Goal: Task Accomplishment & Management: Manage account settings

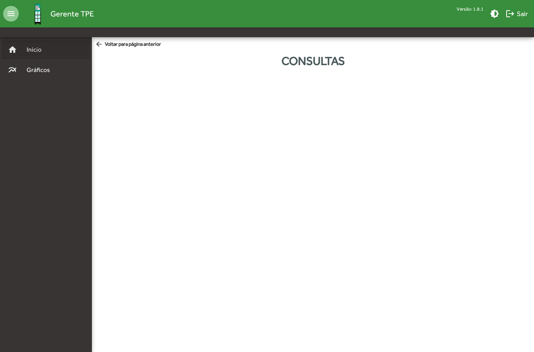
click at [30, 50] on span "Início" at bounding box center [37, 49] width 31 height 9
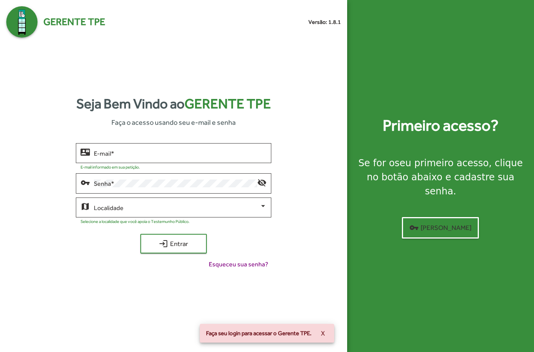
click at [154, 157] on input "E-mail *" at bounding box center [180, 153] width 172 height 7
type input "**********"
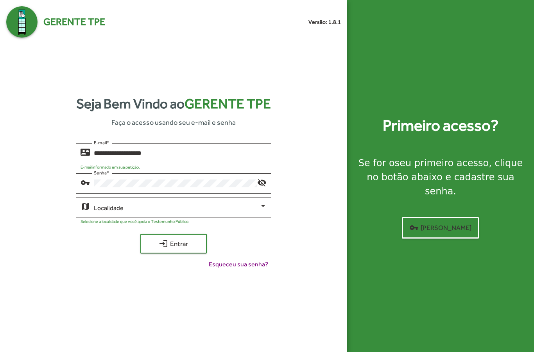
click at [183, 211] on span at bounding box center [176, 207] width 165 height 7
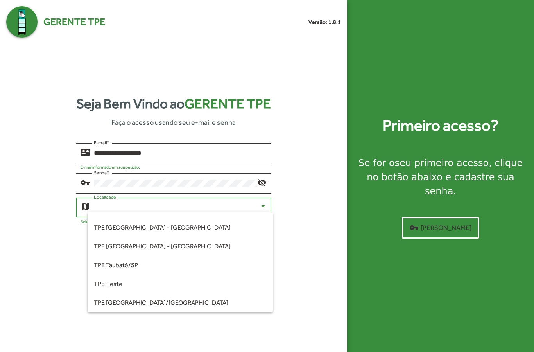
scroll to position [219, 0]
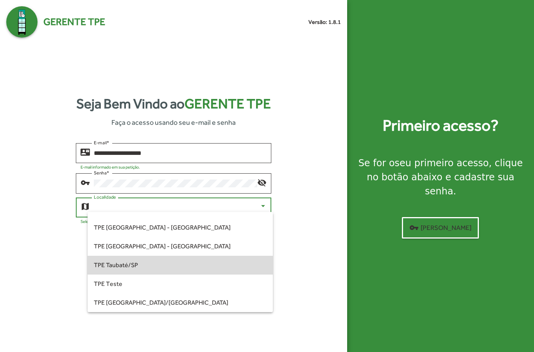
click at [164, 266] on span "TPE Taubaté/SP" at bounding box center [180, 265] width 172 height 19
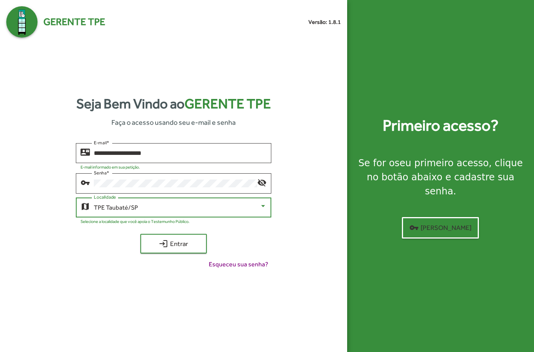
click at [184, 250] on span "login Entrar" at bounding box center [173, 243] width 52 height 14
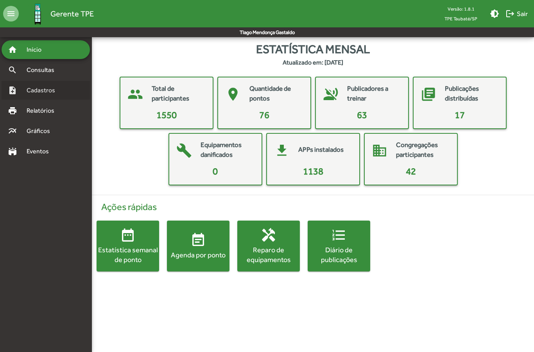
click at [45, 86] on span "Cadastros" at bounding box center [43, 90] width 43 height 9
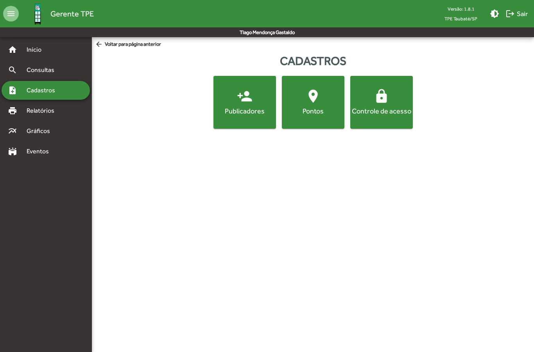
click at [315, 109] on div "Pontos" at bounding box center [312, 111] width 59 height 10
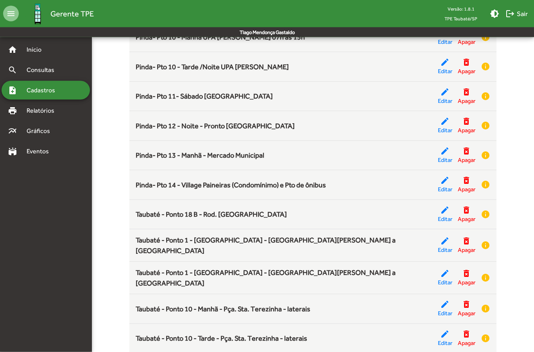
scroll to position [676, 0]
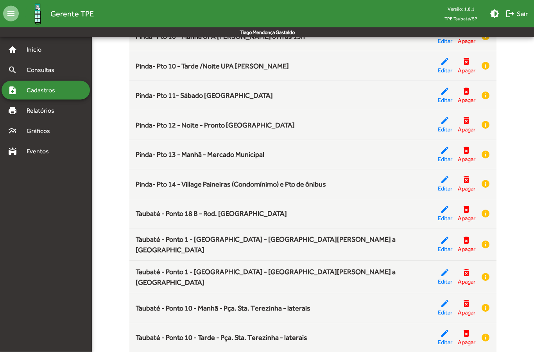
click at [442, 184] on span "Editar" at bounding box center [445, 188] width 14 height 9
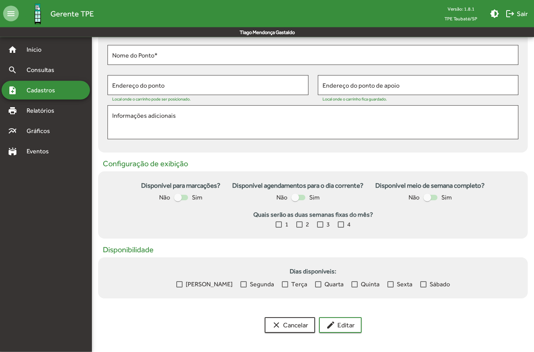
scroll to position [106, 0]
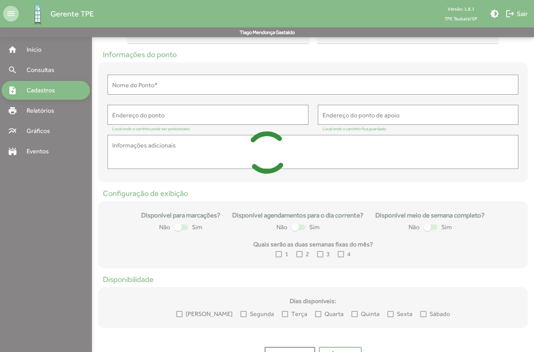
type input "**********"
type textarea "**********"
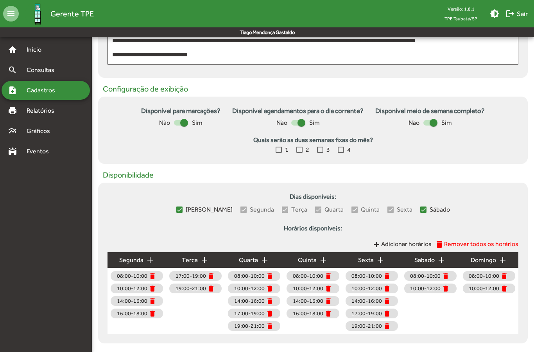
scroll to position [222, 0]
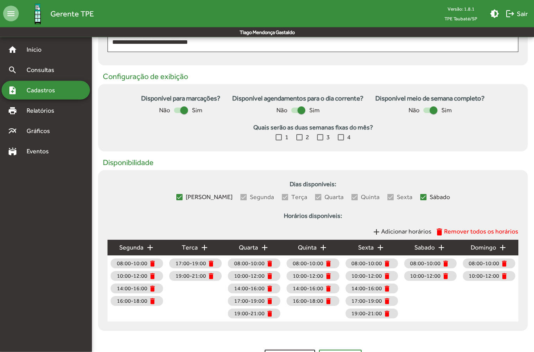
click at [203, 245] on mat-icon "add" at bounding box center [204, 247] width 9 height 9
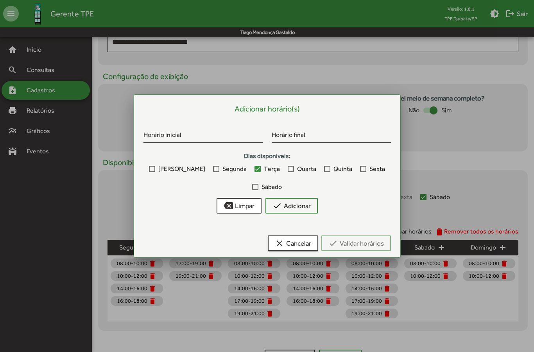
click at [227, 132] on input "Horário inicial" at bounding box center [202, 135] width 119 height 7
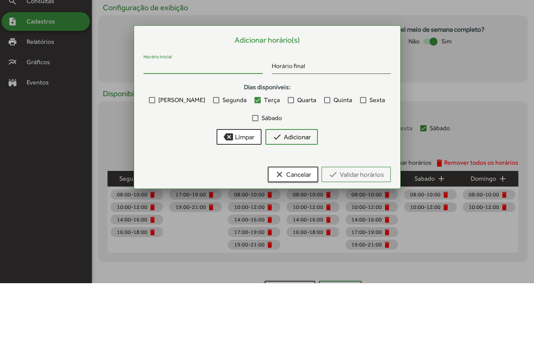
click at [208, 132] on input "Horário inicial" at bounding box center [202, 135] width 119 height 7
click at [369, 164] on span "Sexta" at bounding box center [377, 168] width 16 height 9
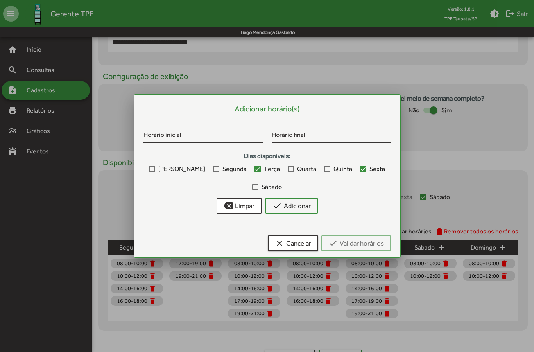
click at [220, 136] on input "Horário inicial" at bounding box center [202, 135] width 119 height 7
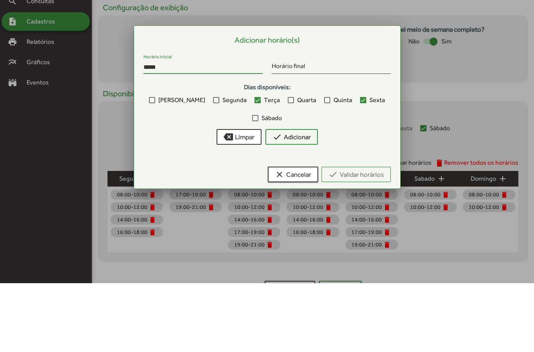
type input "*****"
click at [327, 132] on input "Horário final" at bounding box center [331, 135] width 119 height 7
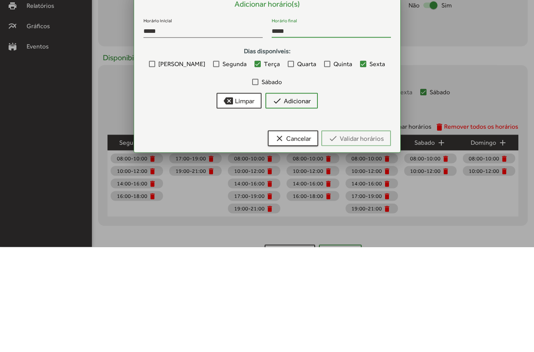
type input "*****"
click at [307, 198] on span "check Adicionar" at bounding box center [291, 205] width 38 height 14
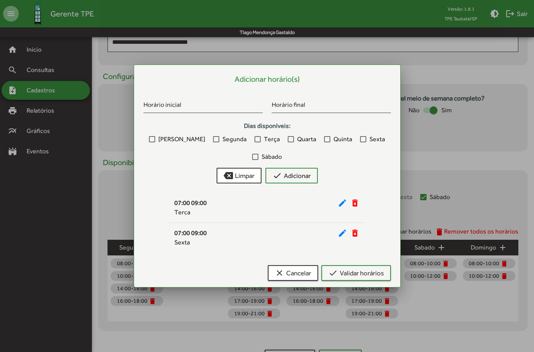
click at [374, 277] on span "check Validar horários" at bounding box center [355, 273] width 55 height 14
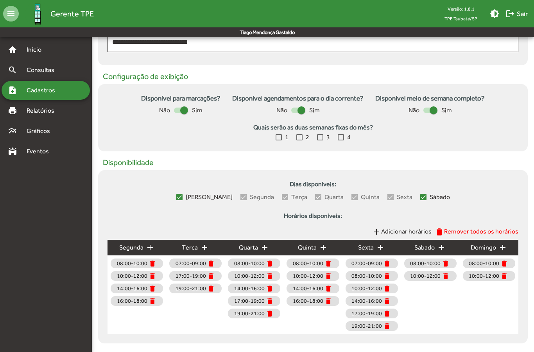
click at [211, 245] on div "terca add" at bounding box center [195, 248] width 59 height 16
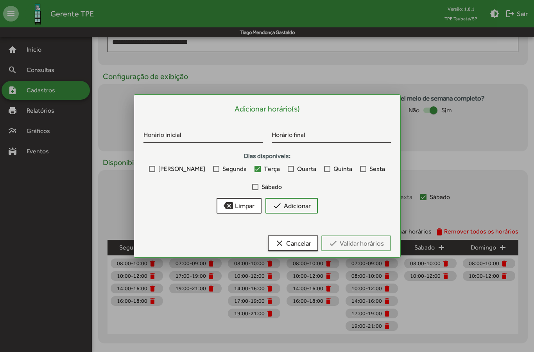
scroll to position [0, 0]
click at [294, 243] on span "clear Cancelar" at bounding box center [293, 243] width 36 height 14
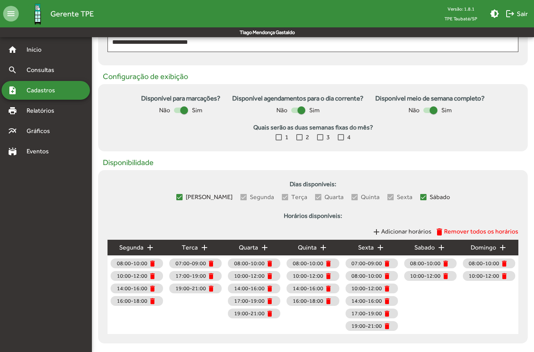
click at [196, 278] on span "17:00-19:00" at bounding box center [190, 276] width 30 height 8
click at [490, 234] on span "Remover todos os horários" at bounding box center [481, 230] width 74 height 7
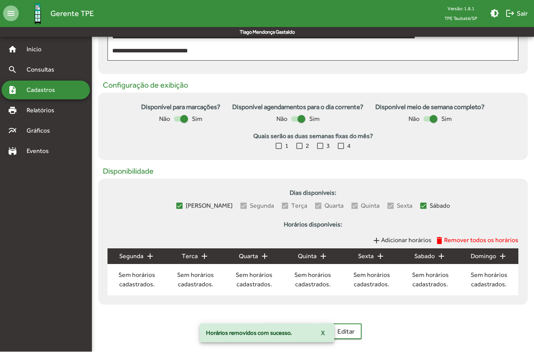
scroll to position [212, 0]
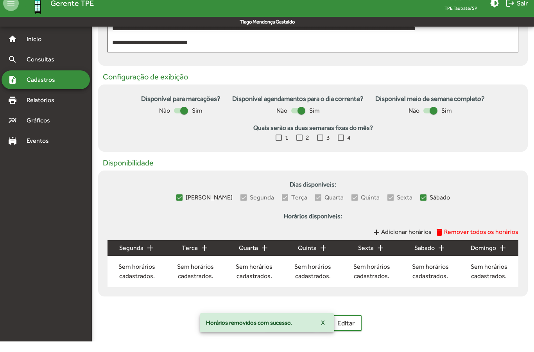
click at [147, 254] on mat-icon "add" at bounding box center [149, 258] width 9 height 9
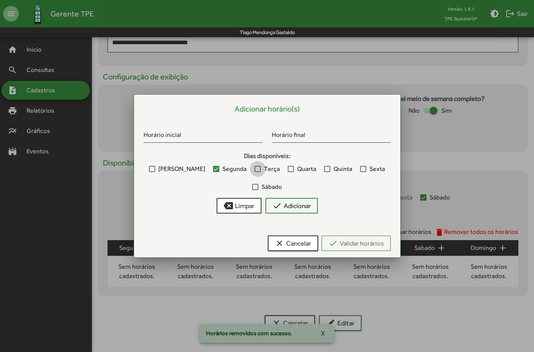
click at [254, 168] on label "Terça" at bounding box center [266, 168] width 25 height 9
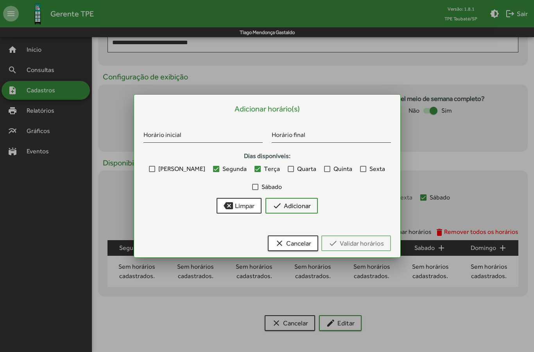
click at [288, 168] on div at bounding box center [291, 169] width 6 height 6
click at [333, 169] on span "Quinta" at bounding box center [342, 168] width 19 height 9
click at [360, 172] on label "Sexta" at bounding box center [372, 168] width 25 height 9
click at [206, 134] on input "Horário inicial" at bounding box center [202, 135] width 119 height 7
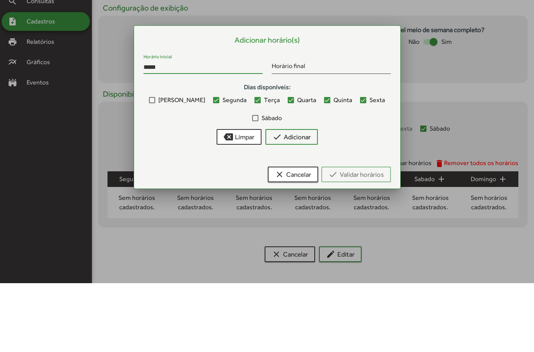
type input "*****"
click at [337, 132] on input "Horário final" at bounding box center [331, 135] width 119 height 7
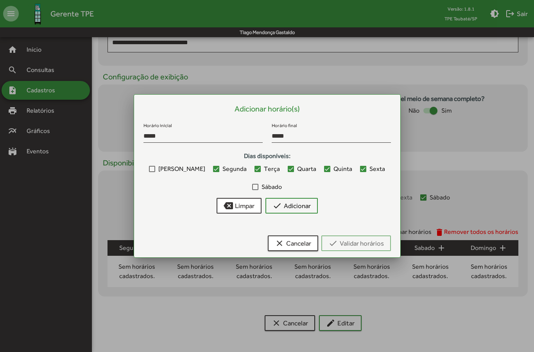
type input "*****"
click at [304, 202] on span "check Adicionar" at bounding box center [291, 205] width 38 height 14
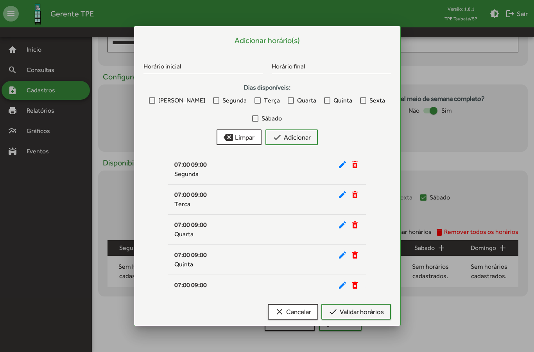
click at [227, 65] on input "Horário inicial" at bounding box center [202, 67] width 119 height 7
type input "*****"
click at [324, 68] on input "Horário final" at bounding box center [331, 67] width 119 height 7
type input "*****"
click at [213, 101] on label "Segunda" at bounding box center [230, 100] width 34 height 9
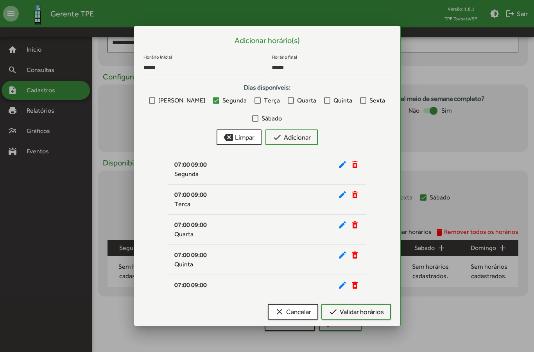
click at [254, 102] on label "Terça" at bounding box center [266, 100] width 25 height 9
click at [288, 101] on label "Quarta" at bounding box center [302, 100] width 29 height 9
click at [333, 100] on span "Quinta" at bounding box center [342, 100] width 19 height 9
click at [360, 98] on div at bounding box center [363, 100] width 6 height 6
click at [311, 140] on button "check Adicionar" at bounding box center [291, 137] width 52 height 16
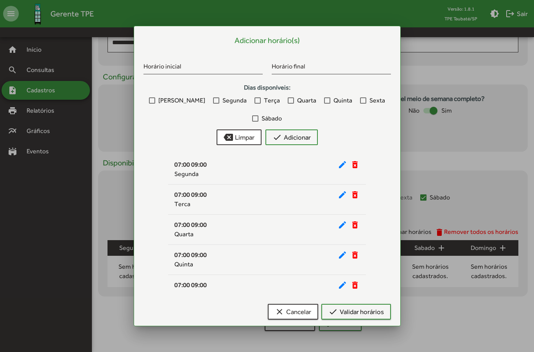
click at [214, 66] on input "Horário inicial" at bounding box center [202, 67] width 119 height 7
type input "*****"
click at [312, 68] on input "Horário final" at bounding box center [331, 67] width 119 height 7
type input "*****"
click at [213, 104] on label "Segunda" at bounding box center [230, 100] width 34 height 9
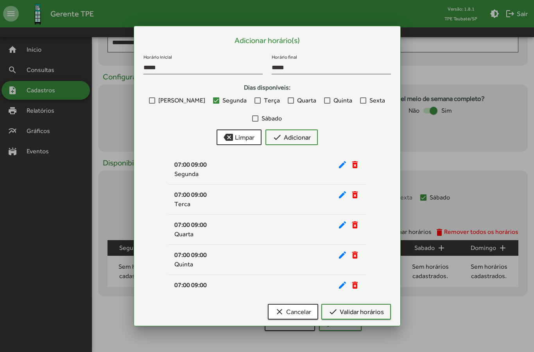
click at [254, 99] on div at bounding box center [257, 100] width 6 height 6
click at [297, 99] on span "Quarta" at bounding box center [306, 100] width 19 height 9
click at [324, 100] on div at bounding box center [327, 100] width 6 height 6
click at [360, 100] on div at bounding box center [363, 100] width 6 height 6
click at [299, 144] on span "check Adicionar" at bounding box center [291, 137] width 38 height 14
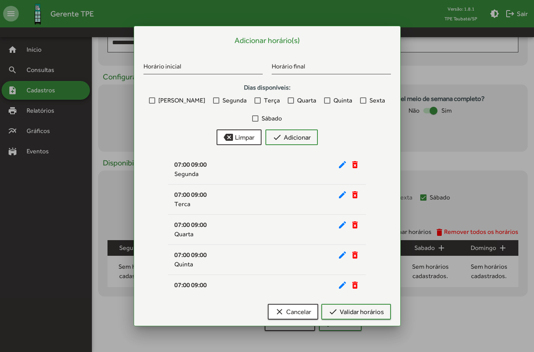
click at [227, 67] on input "Horário inicial" at bounding box center [202, 67] width 119 height 7
click at [218, 64] on input "Horário inicial" at bounding box center [202, 67] width 119 height 7
type input "*****"
click at [310, 65] on input "Horário final" at bounding box center [331, 67] width 119 height 7
type input "*****"
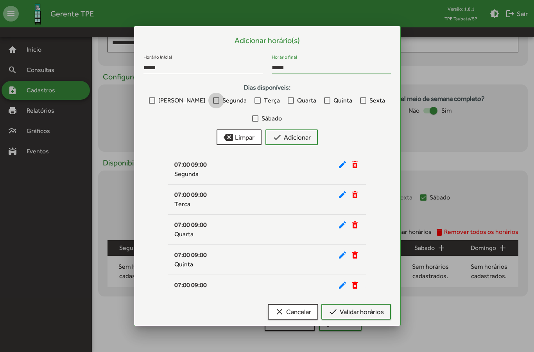
click at [222, 103] on span "Segunda" at bounding box center [234, 100] width 24 height 9
click at [254, 103] on div at bounding box center [257, 100] width 6 height 6
click at [297, 101] on span "Quarta" at bounding box center [306, 100] width 19 height 9
click at [324, 101] on label "Quinta" at bounding box center [338, 100] width 28 height 9
click at [360, 99] on div at bounding box center [363, 100] width 6 height 6
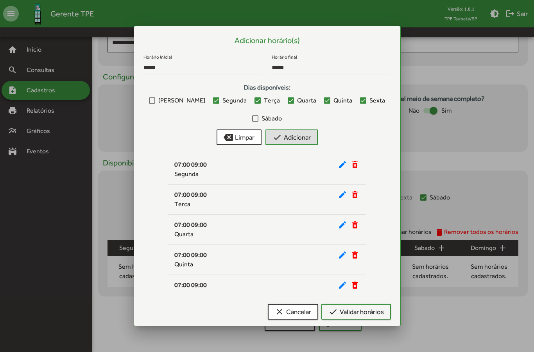
click at [312, 139] on button "check Adicionar" at bounding box center [291, 137] width 52 height 16
click at [203, 68] on input "Horário inicial" at bounding box center [202, 67] width 119 height 7
type input "*****"
click at [317, 64] on input "Horário final" at bounding box center [331, 67] width 119 height 7
type input "*****"
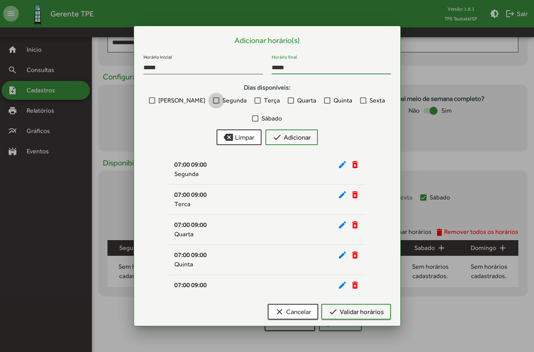
click at [213, 105] on label "Segunda" at bounding box center [230, 100] width 34 height 9
click at [254, 102] on div at bounding box center [257, 100] width 6 height 6
click at [288, 99] on label "Quarta" at bounding box center [302, 100] width 29 height 9
click at [324, 100] on label "Quinta" at bounding box center [338, 100] width 28 height 9
click at [360, 104] on div at bounding box center [363, 100] width 6 height 6
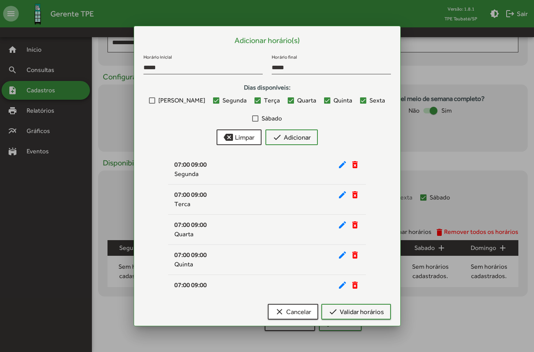
click at [308, 140] on span "check Adicionar" at bounding box center [291, 137] width 38 height 14
click at [224, 65] on input "Horário inicial" at bounding box center [202, 67] width 119 height 7
type input "*****"
click at [320, 57] on div "Horário final" at bounding box center [331, 65] width 119 height 18
click at [333, 64] on input "Horário final" at bounding box center [331, 67] width 119 height 7
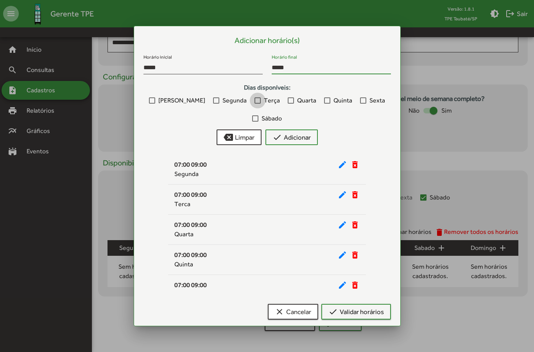
type input "*****"
click at [254, 100] on div at bounding box center [257, 100] width 6 height 6
click at [316, 135] on button "check Adicionar" at bounding box center [291, 137] width 52 height 16
click at [207, 64] on input "Horário inicial" at bounding box center [202, 67] width 119 height 7
type input "*****"
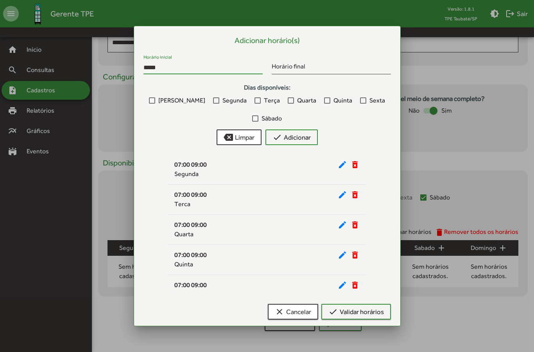
click at [325, 62] on div "Horário final" at bounding box center [331, 65] width 119 height 18
type input "*****"
click at [254, 100] on label "Terça" at bounding box center [266, 100] width 25 height 9
click at [309, 137] on span "check Adicionar" at bounding box center [291, 137] width 38 height 14
click at [372, 314] on span "check Validar horários" at bounding box center [355, 311] width 55 height 14
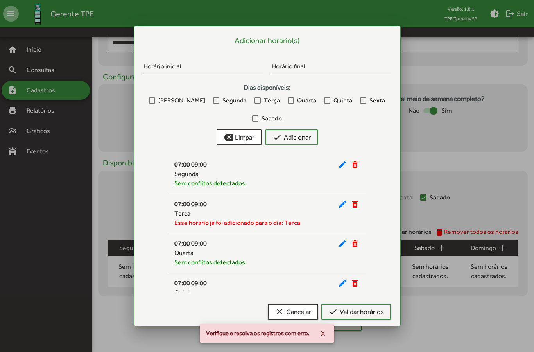
click at [354, 206] on mat-icon "delete_forever" at bounding box center [354, 203] width 9 height 9
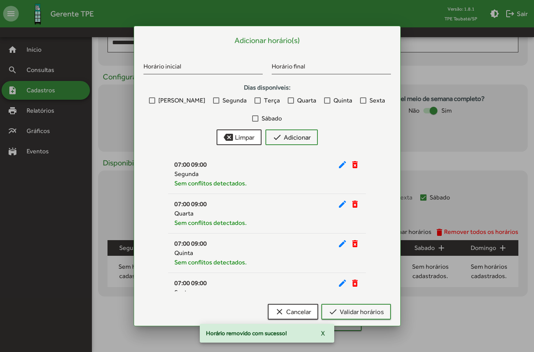
click at [376, 310] on span "check Validar horários" at bounding box center [355, 311] width 55 height 14
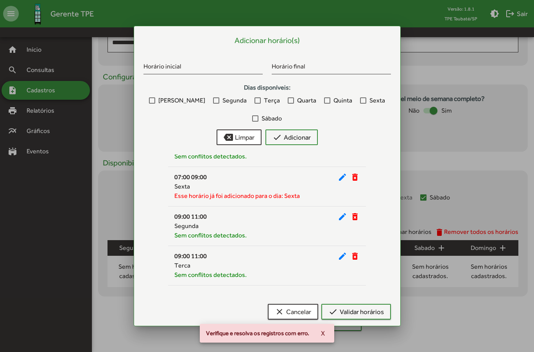
scroll to position [102, 0]
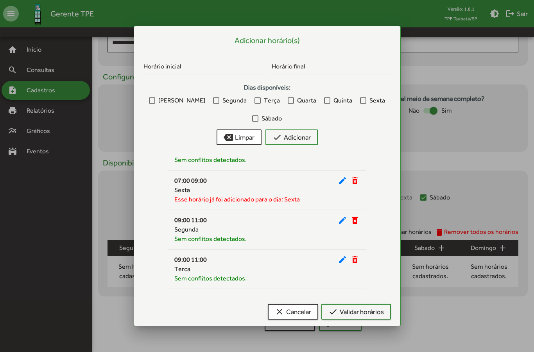
click at [357, 182] on mat-icon "delete_forever" at bounding box center [354, 180] width 9 height 9
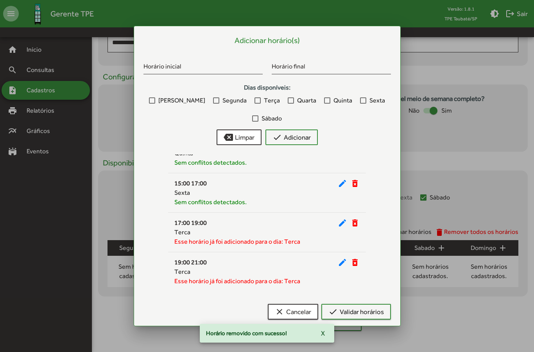
scroll to position [849, 0]
click at [356, 224] on mat-icon "delete_forever" at bounding box center [354, 222] width 9 height 9
click at [358, 266] on mat-icon "delete_forever" at bounding box center [354, 261] width 9 height 9
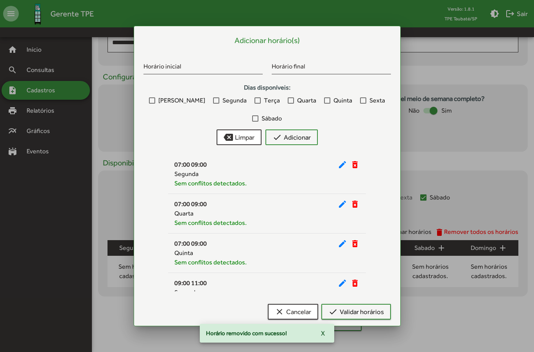
scroll to position [0, 0]
click at [368, 315] on span "check Validar horários" at bounding box center [355, 311] width 55 height 14
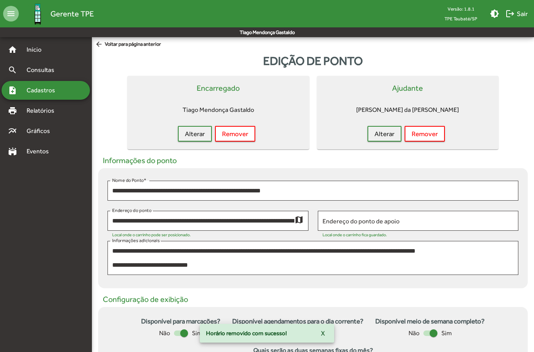
scroll to position [222, 0]
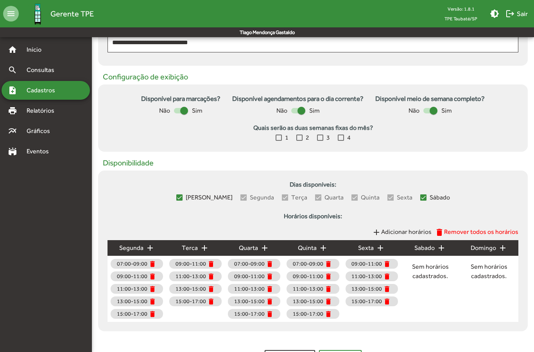
click at [206, 248] on mat-icon "add" at bounding box center [204, 247] width 9 height 9
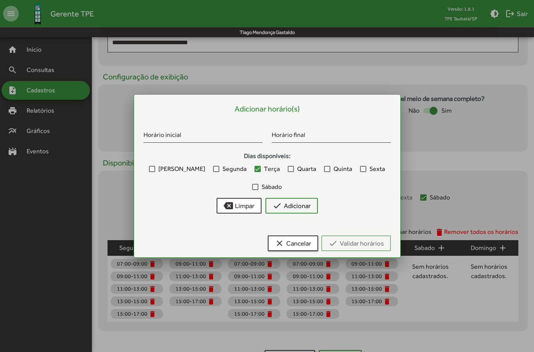
click at [234, 139] on input "Horário inicial" at bounding box center [202, 135] width 119 height 7
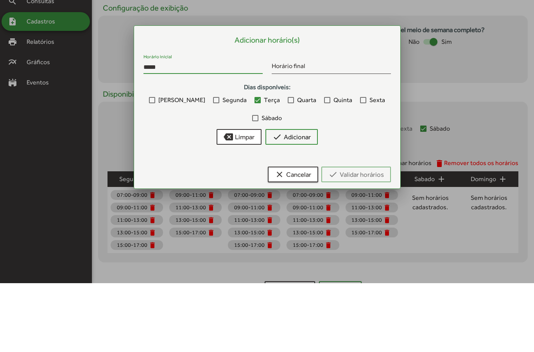
type input "*****"
click at [343, 132] on input "Horário final" at bounding box center [331, 135] width 119 height 7
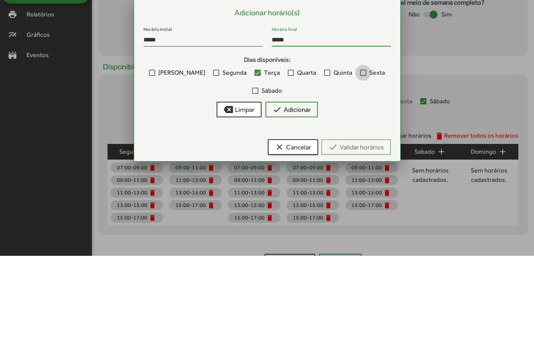
type input "*****"
click at [360, 164] on label "Sexta" at bounding box center [372, 168] width 25 height 9
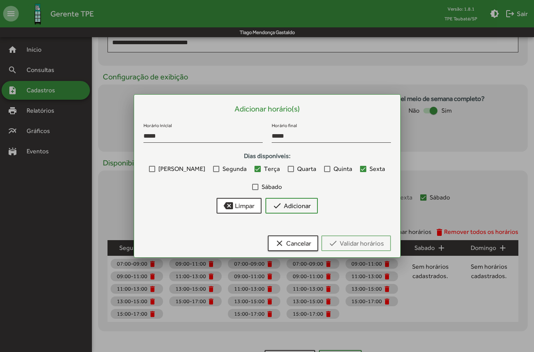
click at [307, 206] on span "check Adicionar" at bounding box center [291, 205] width 38 height 14
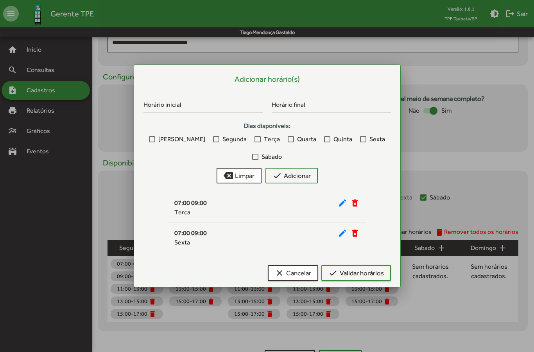
click at [373, 272] on span "check Validar horários" at bounding box center [355, 273] width 55 height 14
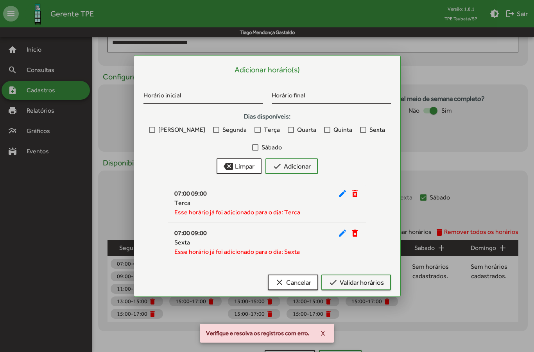
click at [357, 195] on mat-icon "delete_forever" at bounding box center [354, 193] width 9 height 9
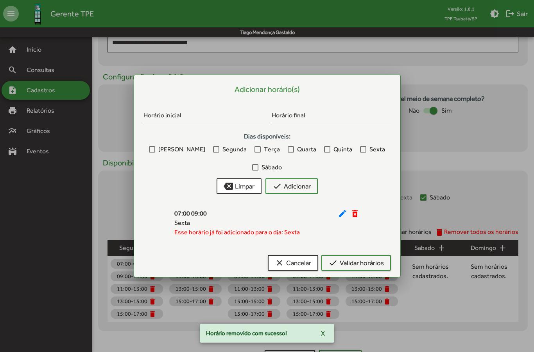
click at [354, 215] on mat-icon "delete_forever" at bounding box center [354, 213] width 9 height 9
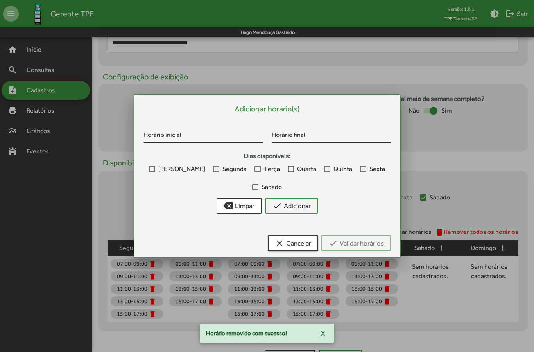
click at [447, 182] on div at bounding box center [267, 176] width 534 height 352
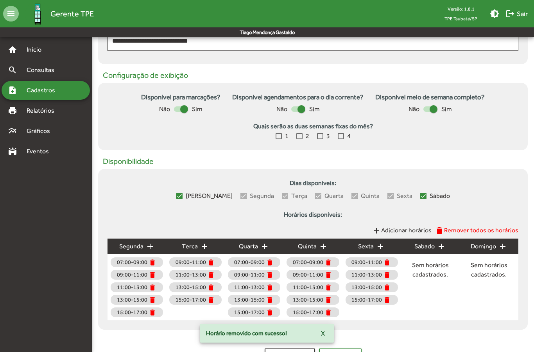
scroll to position [226, 0]
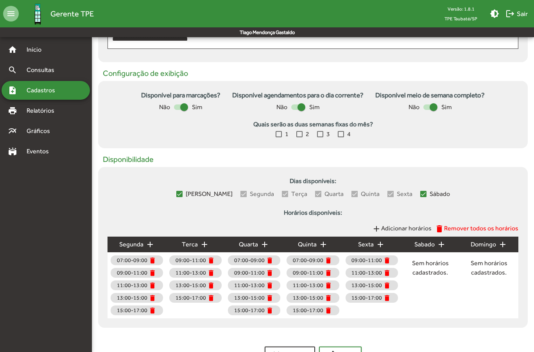
click at [481, 231] on span "Remover todos os horários" at bounding box center [481, 227] width 74 height 7
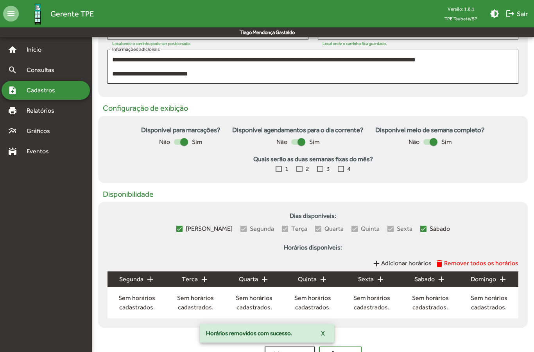
click at [150, 282] on mat-icon "add" at bounding box center [149, 278] width 9 height 9
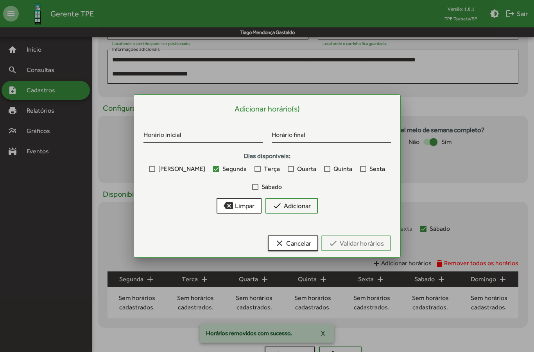
scroll to position [0, 0]
click at [232, 134] on input "Horário inicial" at bounding box center [202, 135] width 119 height 7
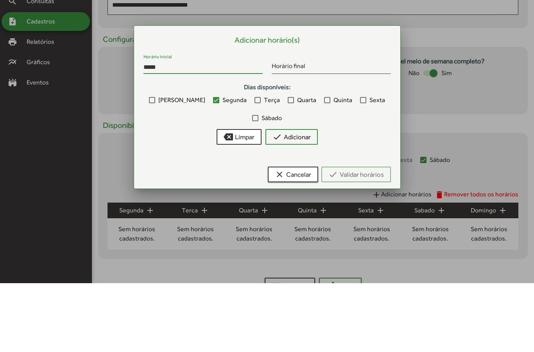
type input "*****"
click at [332, 132] on input "Horário final" at bounding box center [331, 135] width 119 height 7
type input "*****"
click at [254, 166] on div at bounding box center [257, 169] width 6 height 6
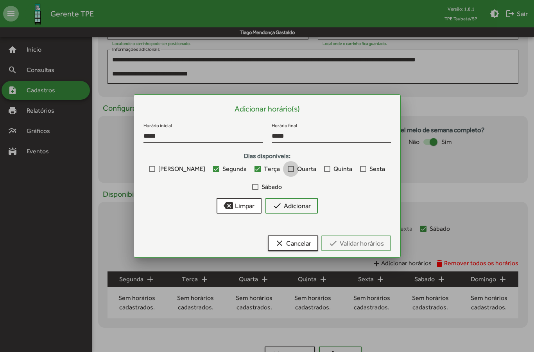
click at [297, 168] on span "Quarta" at bounding box center [306, 168] width 19 height 9
click at [324, 170] on div at bounding box center [327, 169] width 6 height 6
click at [360, 169] on div at bounding box center [363, 169] width 6 height 6
click at [308, 204] on span "check Adicionar" at bounding box center [291, 205] width 38 height 14
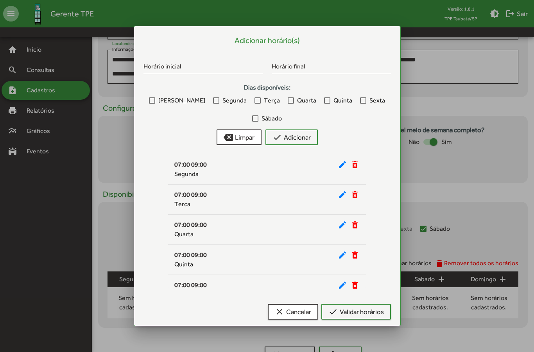
click at [375, 309] on span "check Validar horários" at bounding box center [355, 311] width 55 height 14
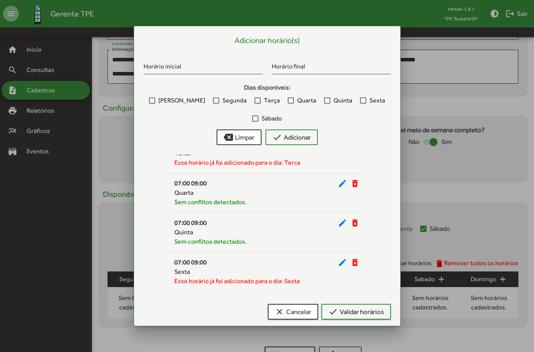
scroll to position [60, 0]
click at [368, 308] on span "check Validar horários" at bounding box center [355, 311] width 55 height 14
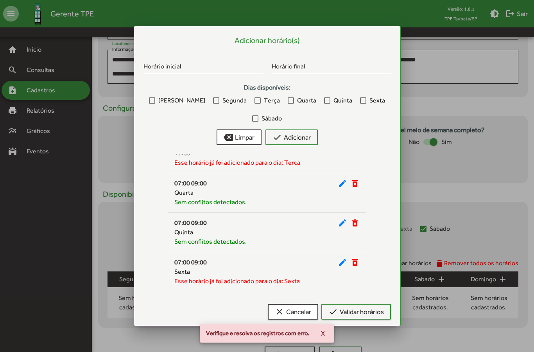
click at [442, 147] on div at bounding box center [267, 176] width 534 height 352
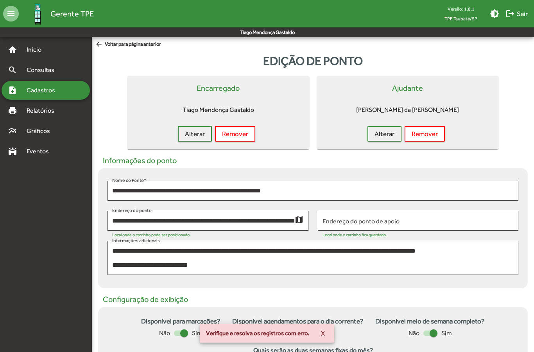
scroll to position [191, 0]
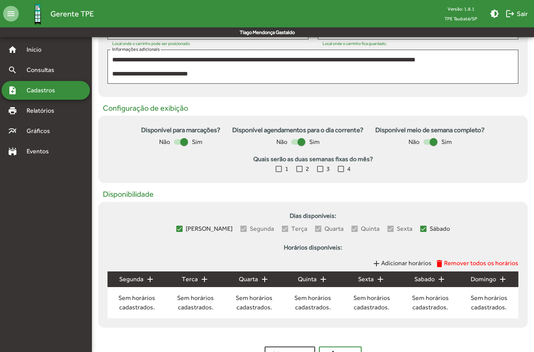
click at [297, 351] on span "clear Cancelar" at bounding box center [290, 354] width 36 height 14
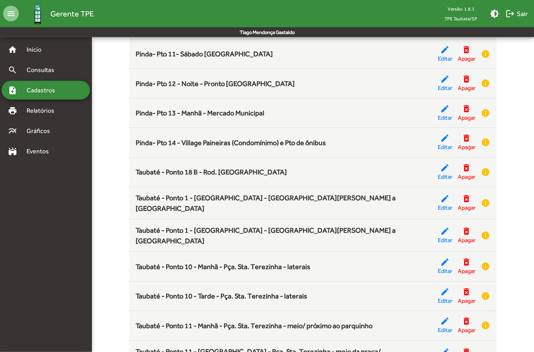
scroll to position [706, 0]
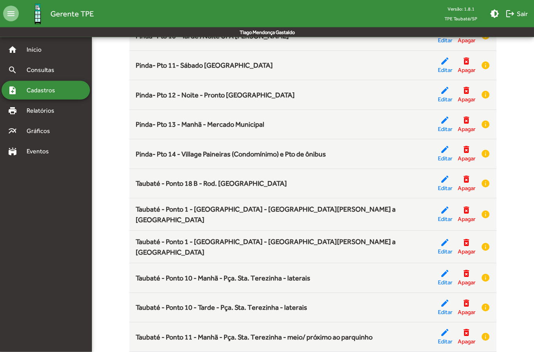
click at [448, 147] on mat-icon "edit" at bounding box center [444, 149] width 9 height 9
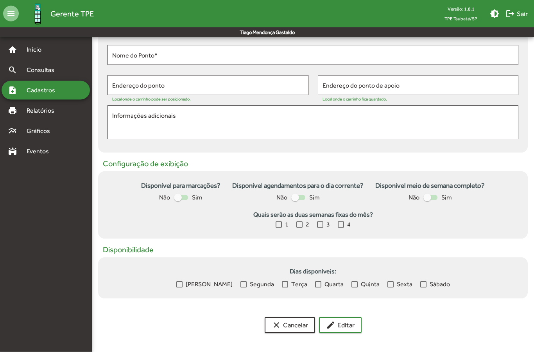
scroll to position [137, 0]
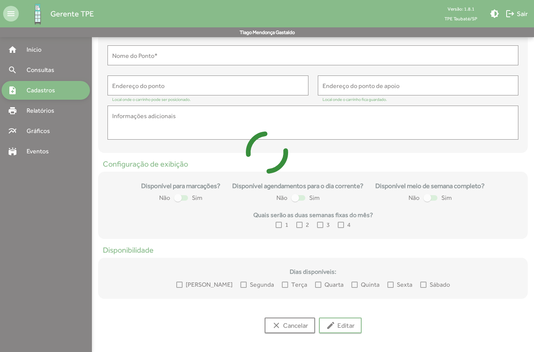
type input "**********"
type textarea "**********"
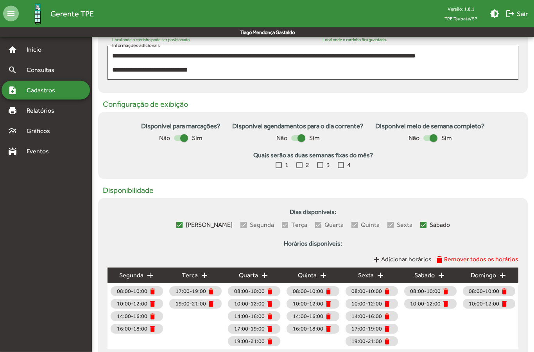
scroll to position [226, 0]
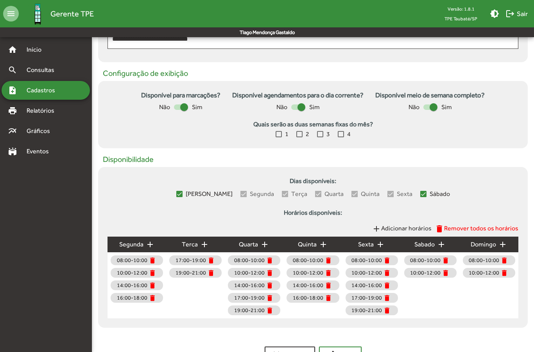
click at [209, 248] on mat-icon "add" at bounding box center [204, 244] width 9 height 9
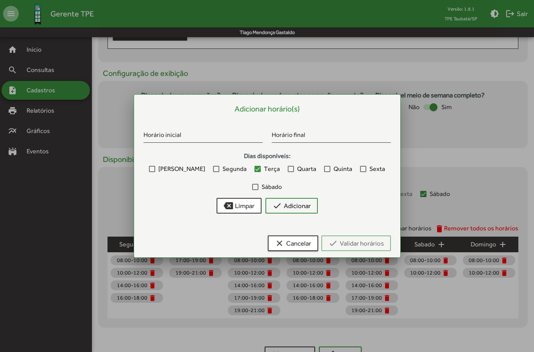
click at [240, 135] on input "Horário inicial" at bounding box center [202, 135] width 119 height 7
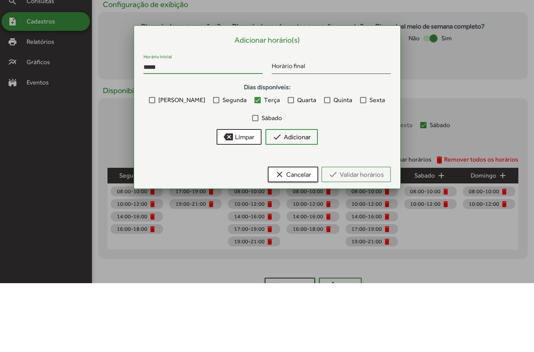
type input "*****"
click at [334, 132] on input "Horário final" at bounding box center [331, 135] width 119 height 7
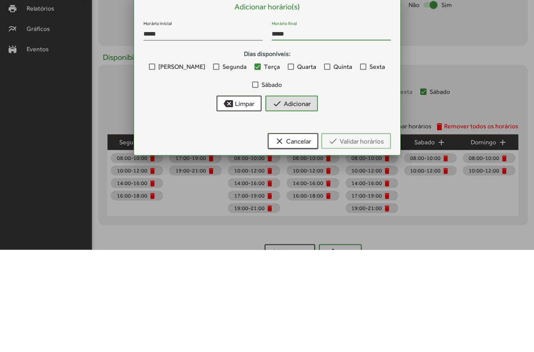
type input "*****"
click at [306, 198] on span "check Adicionar" at bounding box center [291, 205] width 38 height 14
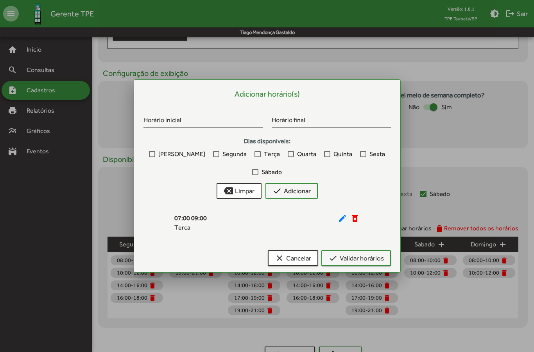
click at [373, 257] on span "check Validar horários" at bounding box center [355, 258] width 55 height 14
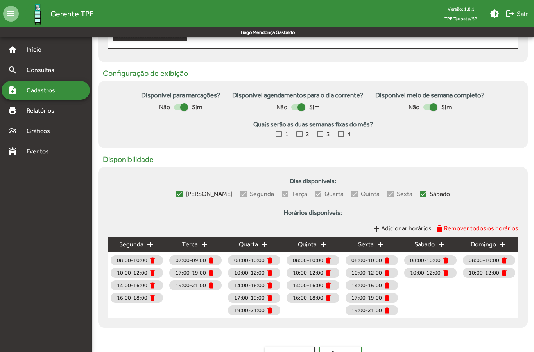
click at [204, 244] on mat-icon "add" at bounding box center [204, 244] width 9 height 9
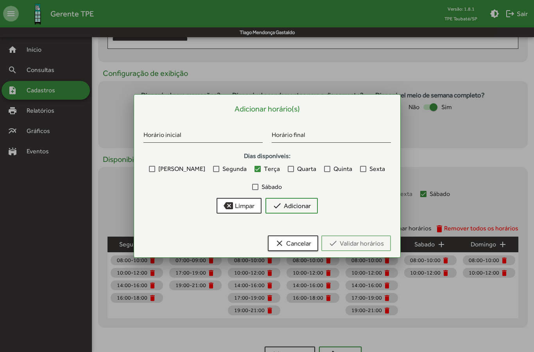
click at [248, 132] on input "Horário inicial" at bounding box center [202, 135] width 119 height 7
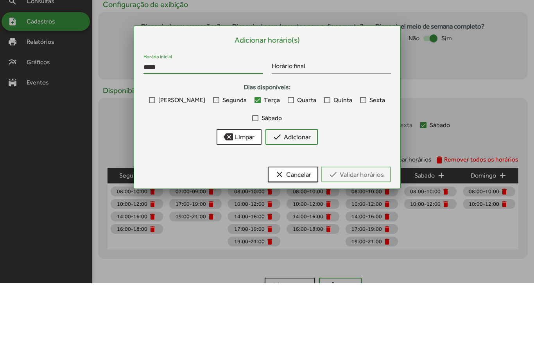
type input "*****"
click at [329, 132] on input "Horário final" at bounding box center [331, 135] width 119 height 7
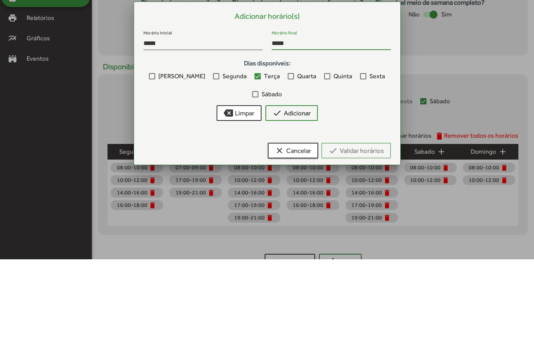
type input "*****"
click at [308, 198] on span "check Adicionar" at bounding box center [291, 205] width 38 height 14
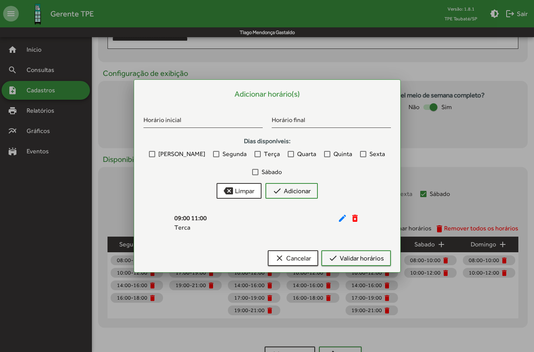
click at [368, 261] on span "check Validar horários" at bounding box center [355, 258] width 55 height 14
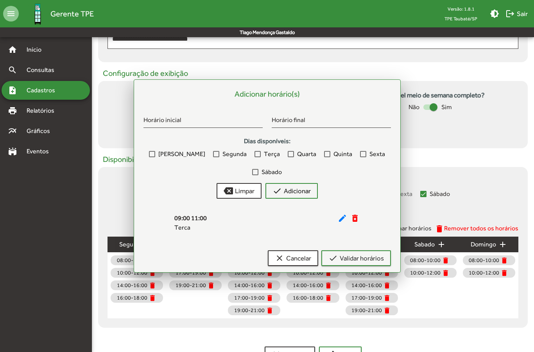
scroll to position [226, 0]
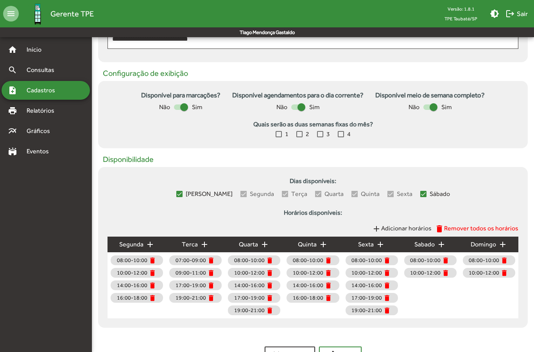
click at [208, 244] on mat-icon "add" at bounding box center [204, 244] width 9 height 9
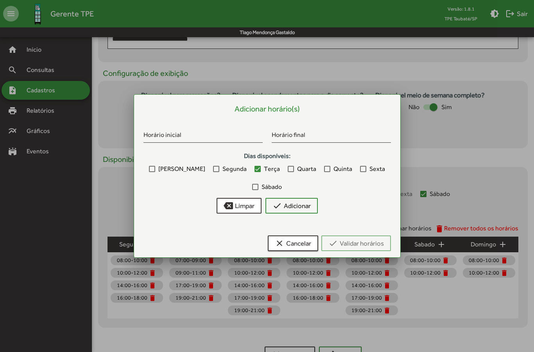
click at [240, 134] on input "Horário inicial" at bounding box center [202, 135] width 119 height 7
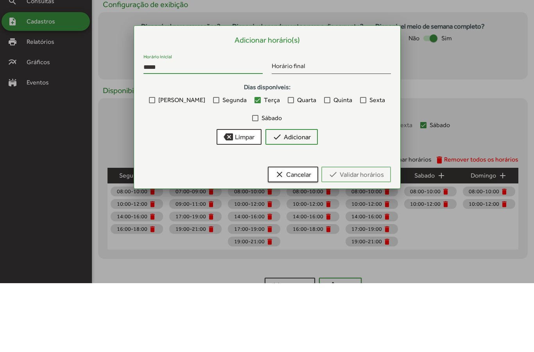
type input "*****"
click at [327, 132] on input "Horário final" at bounding box center [331, 135] width 119 height 7
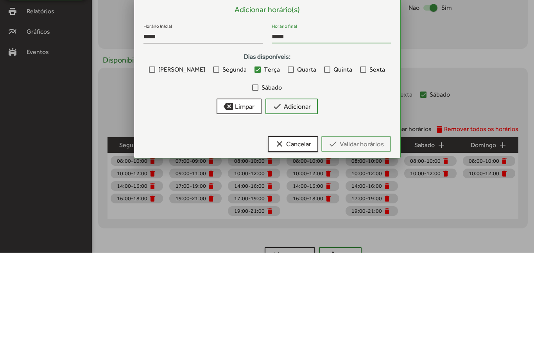
type input "*****"
click at [311, 198] on button "check Adicionar" at bounding box center [291, 206] width 52 height 16
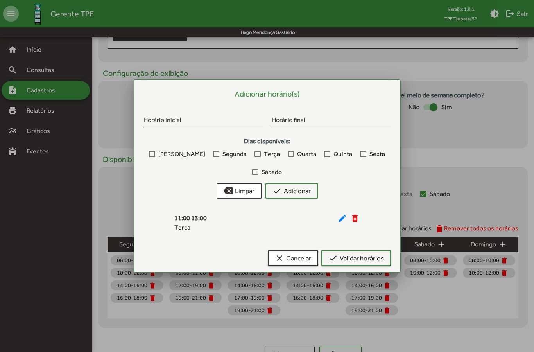
click at [301, 187] on span "check Adicionar" at bounding box center [291, 191] width 38 height 14
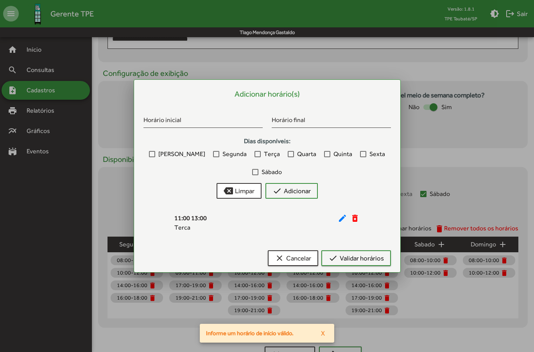
click at [206, 118] on input "Horário inicial" at bounding box center [202, 121] width 119 height 7
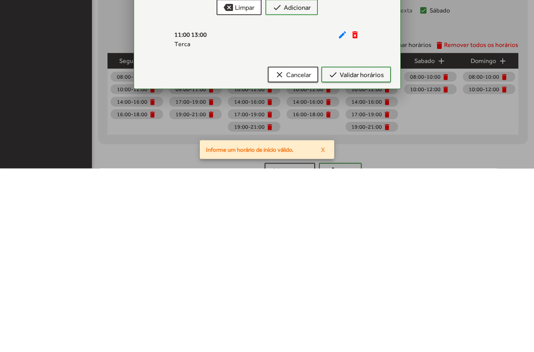
click at [375, 251] on span "check Validar horários" at bounding box center [355, 258] width 55 height 14
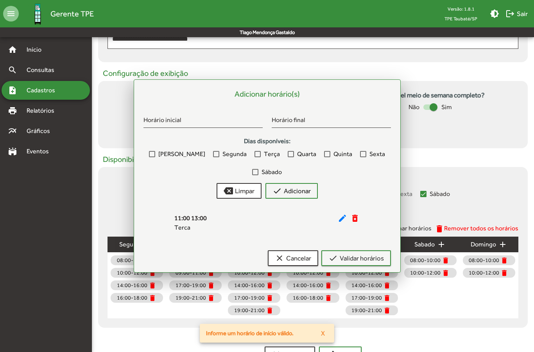
scroll to position [226, 0]
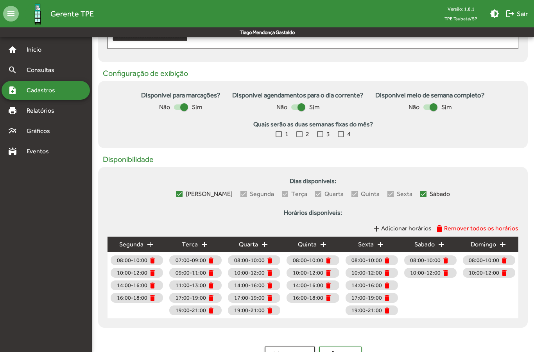
click at [206, 244] on mat-icon "add" at bounding box center [204, 244] width 9 height 9
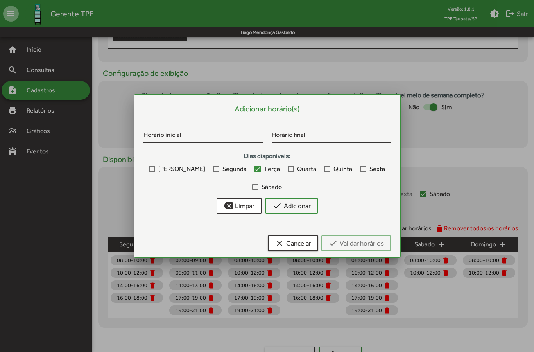
click at [249, 137] on input "Horário inicial" at bounding box center [202, 135] width 119 height 7
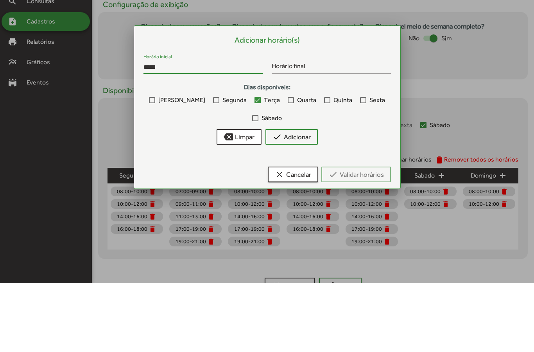
type input "*****"
click at [341, 132] on input "Horário final" at bounding box center [331, 135] width 119 height 7
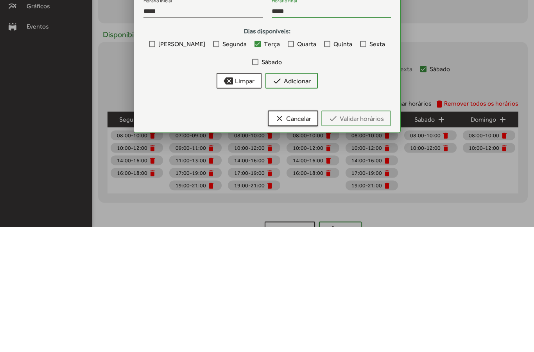
type input "*****"
click at [309, 198] on span "check Adicionar" at bounding box center [291, 205] width 38 height 14
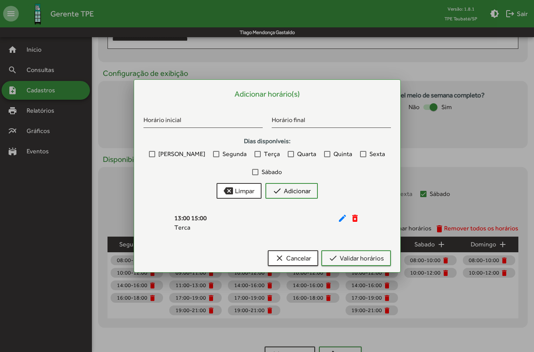
click at [370, 262] on span "check Validar horários" at bounding box center [355, 258] width 55 height 14
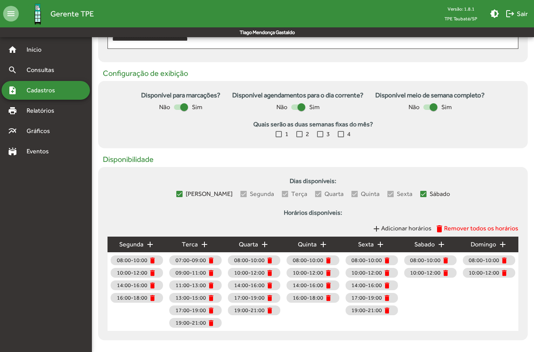
click at [207, 244] on mat-icon "add" at bounding box center [204, 244] width 9 height 9
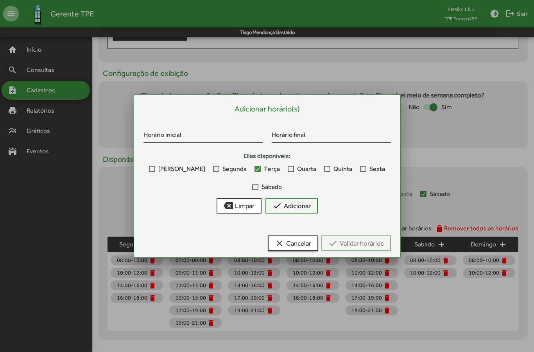
scroll to position [0, 0]
click at [206, 136] on input "Horário inicial" at bounding box center [202, 135] width 119 height 7
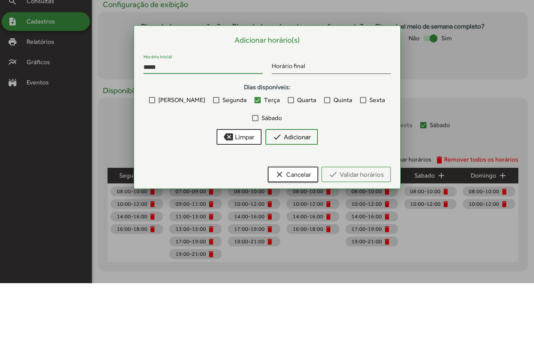
type input "*****"
click at [327, 132] on input "Horário final" at bounding box center [331, 135] width 119 height 7
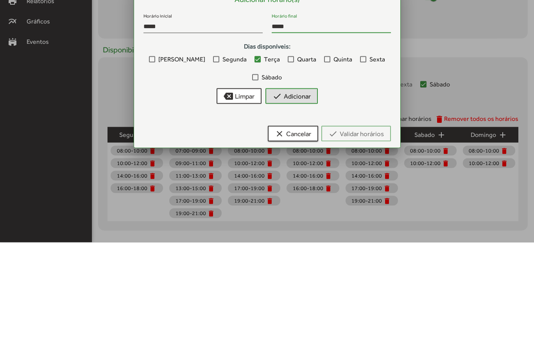
type input "*****"
click at [309, 198] on span "check Adicionar" at bounding box center [291, 205] width 38 height 14
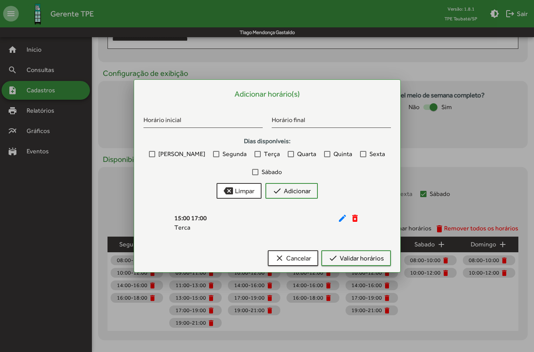
click at [370, 261] on span "check Validar horários" at bounding box center [355, 258] width 55 height 14
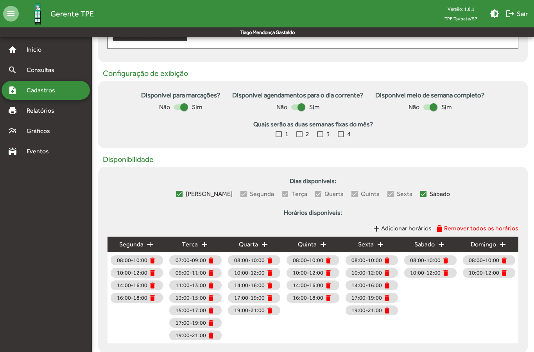
scroll to position [251, 0]
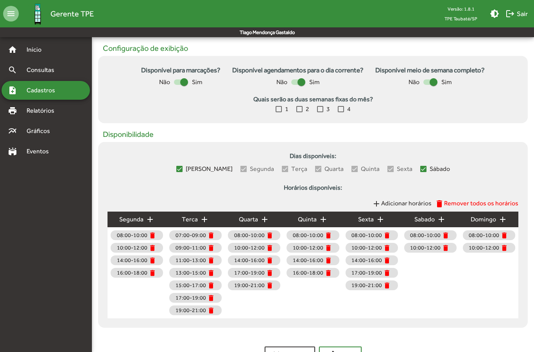
click at [271, 275] on mat-icon "delete" at bounding box center [270, 273] width 8 height 8
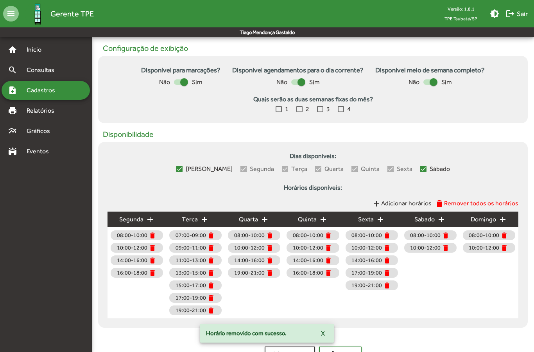
click at [268, 274] on mat-icon "delete" at bounding box center [270, 273] width 8 height 8
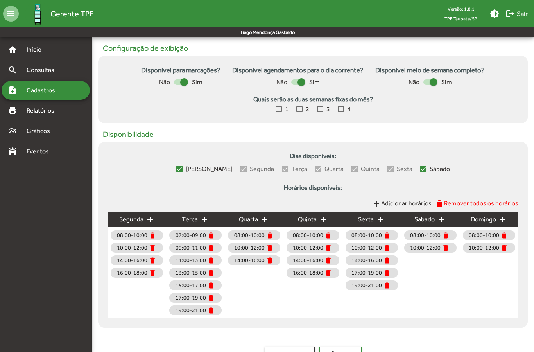
click at [389, 289] on mat-icon "delete" at bounding box center [387, 285] width 8 height 8
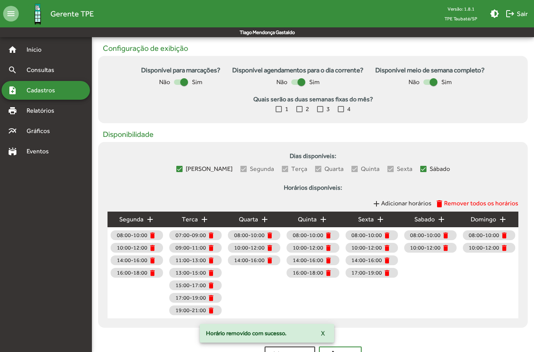
click at [388, 277] on mat-icon "delete" at bounding box center [387, 273] width 8 height 8
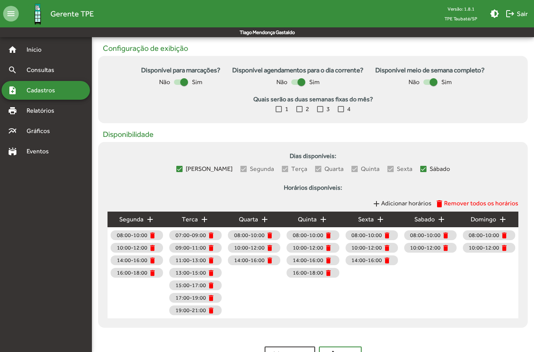
click at [270, 220] on div "quarta add" at bounding box center [254, 219] width 59 height 16
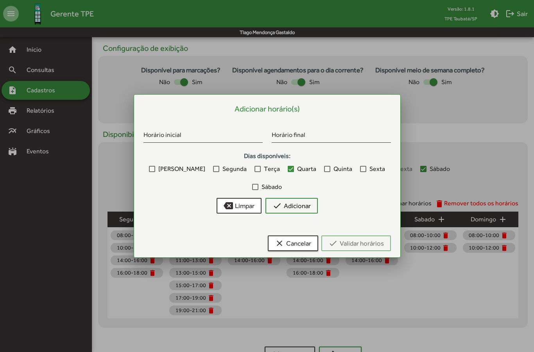
scroll to position [0, 0]
click at [254, 132] on input "Horário inicial" at bounding box center [202, 135] width 119 height 7
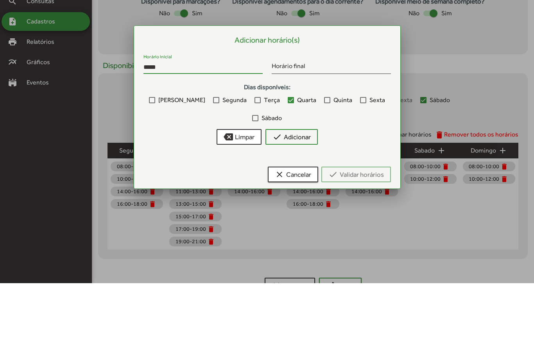
type input "*****"
click at [325, 132] on input "Horário final" at bounding box center [331, 135] width 119 height 7
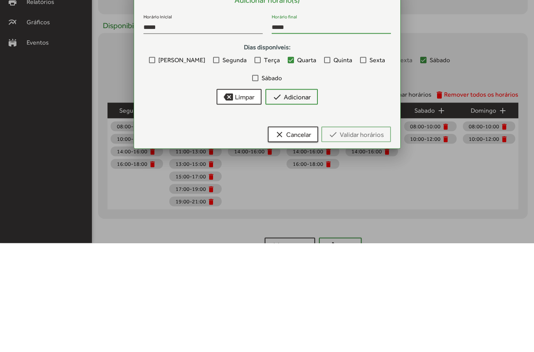
type input "*****"
click at [308, 198] on span "check Adicionar" at bounding box center [291, 205] width 38 height 14
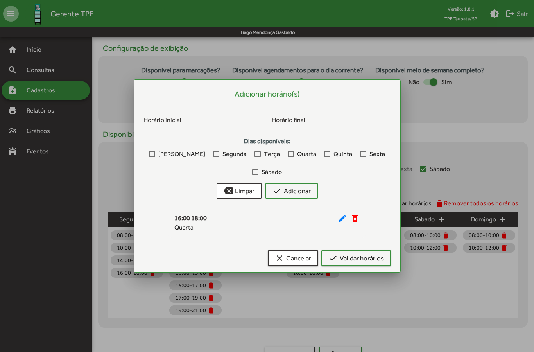
click at [381, 259] on span "check Validar horários" at bounding box center [355, 258] width 55 height 14
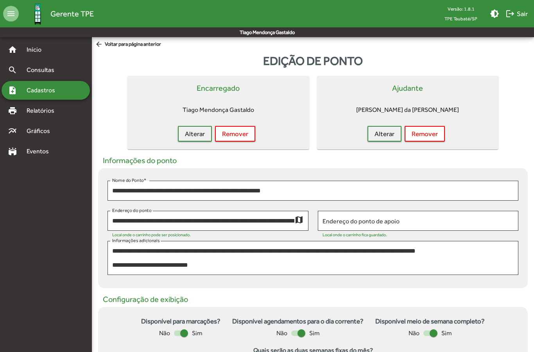
scroll to position [251, 0]
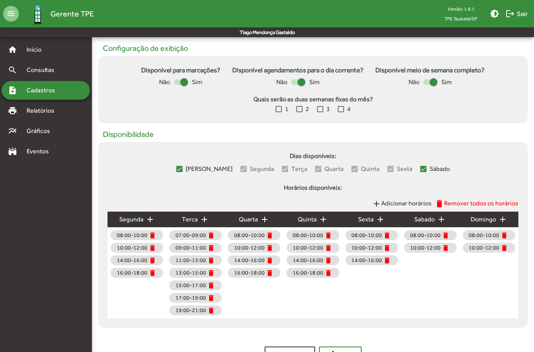
click at [382, 222] on mat-icon "add" at bounding box center [379, 219] width 9 height 9
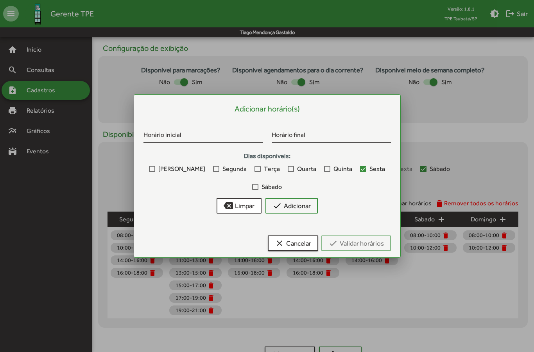
click at [233, 132] on input "Horário inicial" at bounding box center [202, 135] width 119 height 7
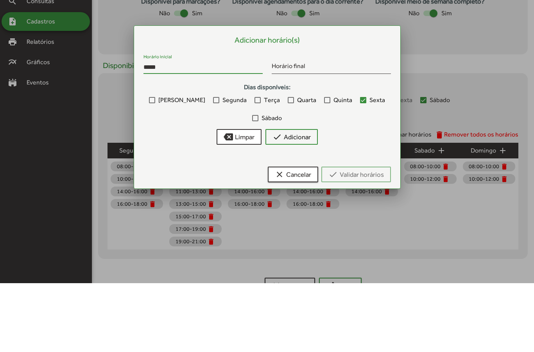
type input "*****"
click at [330, 124] on div "Horário final" at bounding box center [331, 133] width 119 height 18
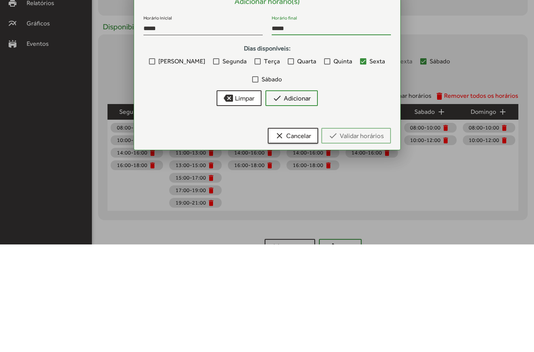
type input "*****"
click at [306, 198] on span "check Adicionar" at bounding box center [291, 205] width 38 height 14
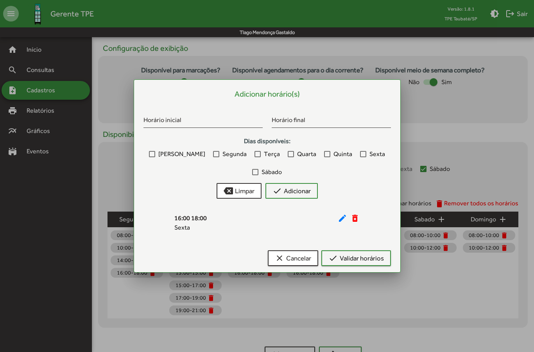
click at [373, 263] on span "check Validar horários" at bounding box center [355, 258] width 55 height 14
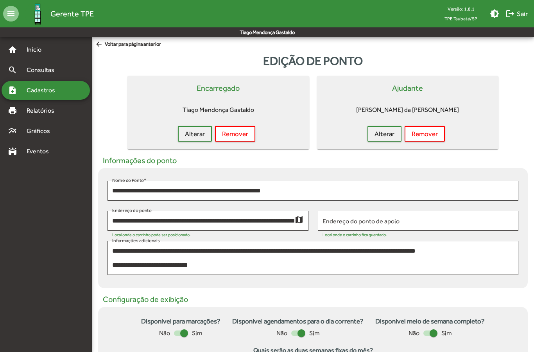
scroll to position [251, 0]
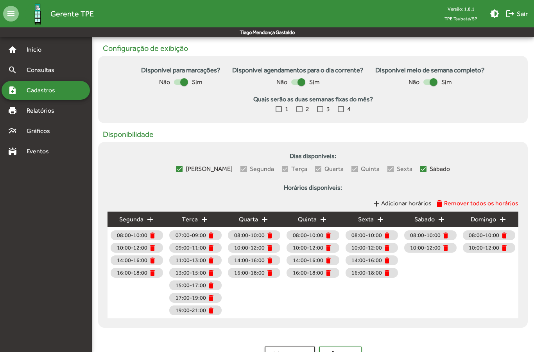
click at [152, 222] on mat-icon "add" at bounding box center [149, 219] width 9 height 9
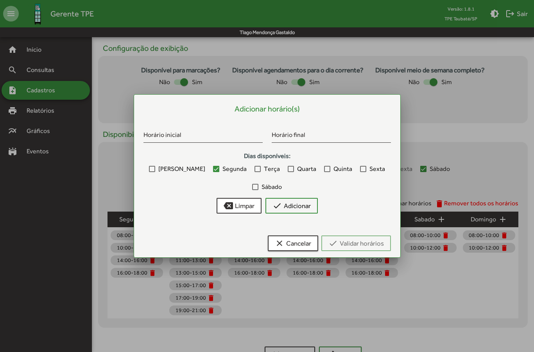
scroll to position [0, 0]
click at [229, 135] on input "Horário inicial" at bounding box center [202, 135] width 119 height 7
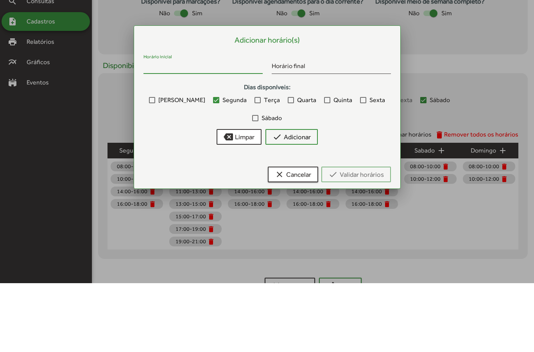
type input "*"
type input "*****"
click at [332, 132] on input "Horário final" at bounding box center [331, 135] width 119 height 7
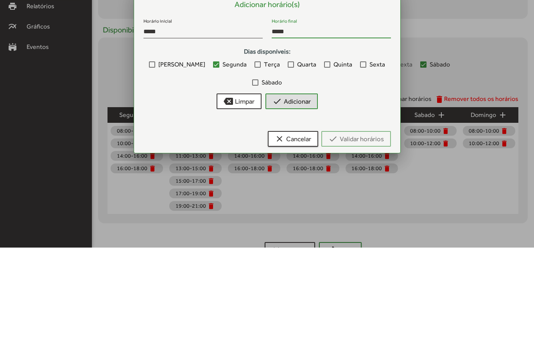
type input "*****"
click at [311, 198] on button "check Adicionar" at bounding box center [291, 206] width 52 height 16
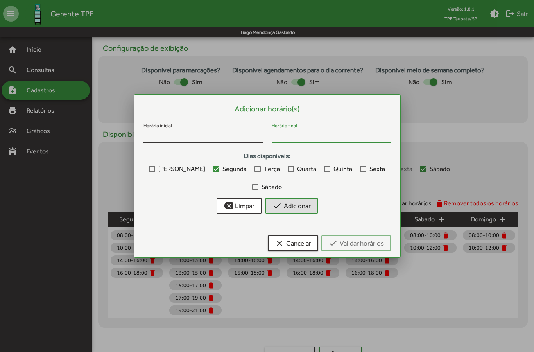
click at [311, 120] on div "Horário final" at bounding box center [331, 131] width 119 height 23
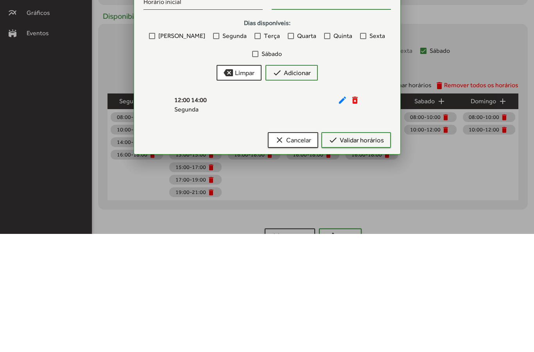
click at [359, 213] on mat-icon "delete_forever" at bounding box center [354, 217] width 9 height 9
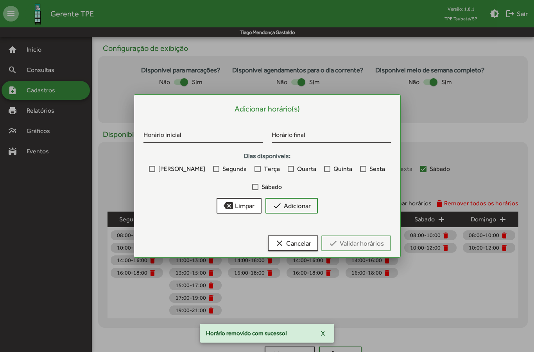
click at [232, 132] on input "Horário inicial" at bounding box center [202, 135] width 119 height 7
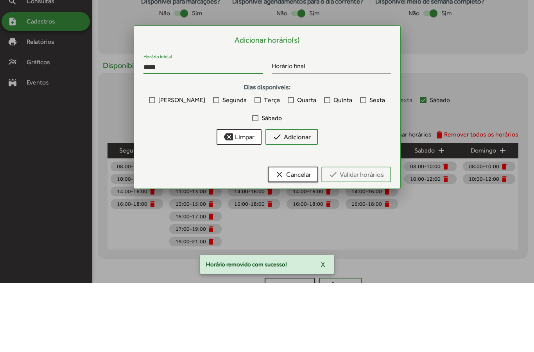
type input "*****"
click at [327, 132] on input "Horário final" at bounding box center [331, 135] width 119 height 7
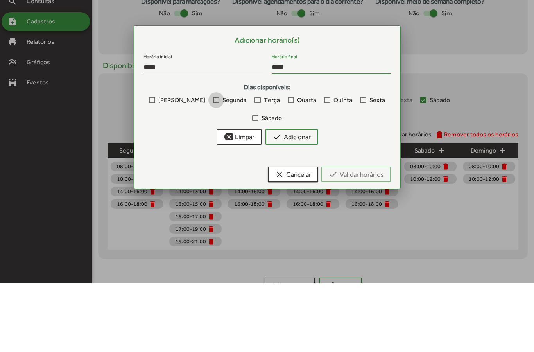
type input "*****"
click at [213, 166] on div at bounding box center [216, 169] width 6 height 6
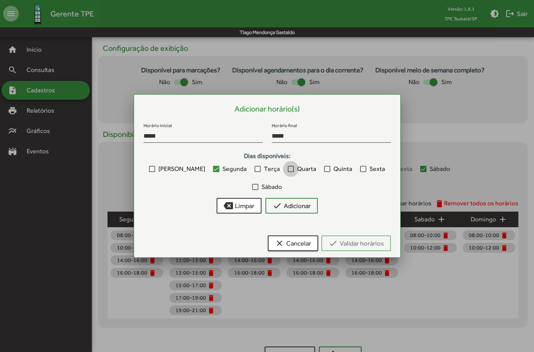
click at [288, 173] on label "Quarta" at bounding box center [302, 168] width 29 height 9
click at [333, 169] on span "Quinta" at bounding box center [342, 168] width 19 height 9
click at [360, 170] on label "Sexta" at bounding box center [372, 168] width 25 height 9
click at [309, 203] on span "check Adicionar" at bounding box center [291, 205] width 38 height 14
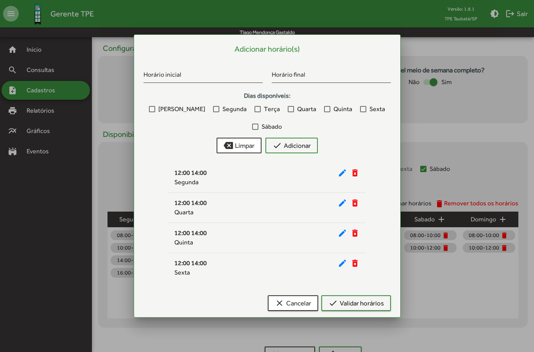
click at [372, 309] on span "check Validar horários" at bounding box center [355, 303] width 55 height 14
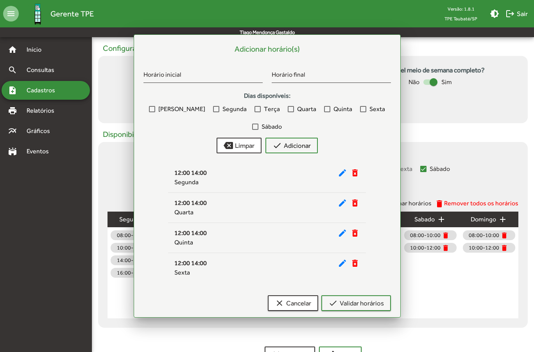
scroll to position [251, 0]
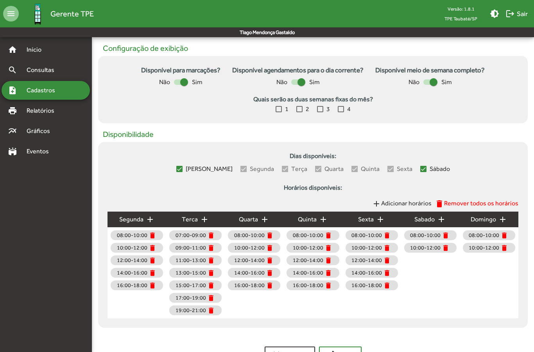
click at [350, 351] on span "edit Editar" at bounding box center [340, 354] width 29 height 14
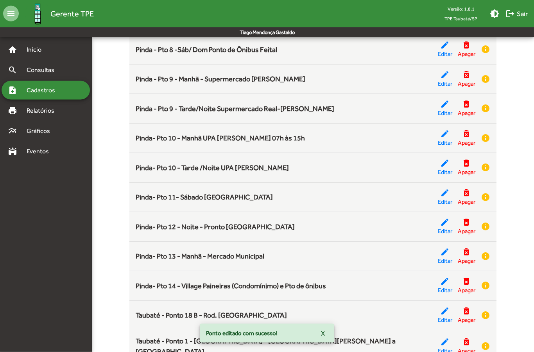
scroll to position [576, 0]
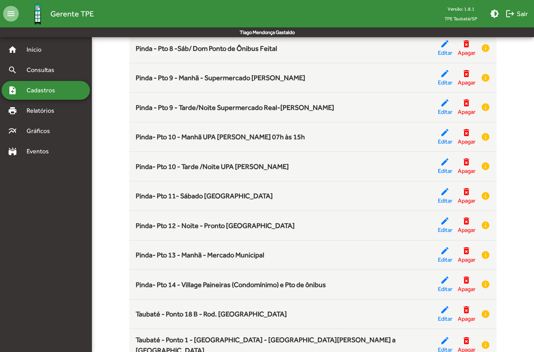
click at [486, 280] on mat-icon "info" at bounding box center [485, 283] width 9 height 9
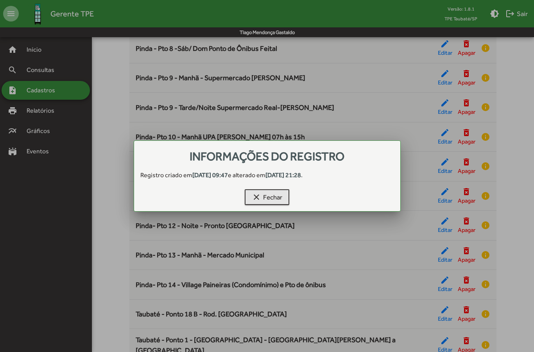
click at [284, 199] on button "clear Fechar" at bounding box center [267, 197] width 45 height 16
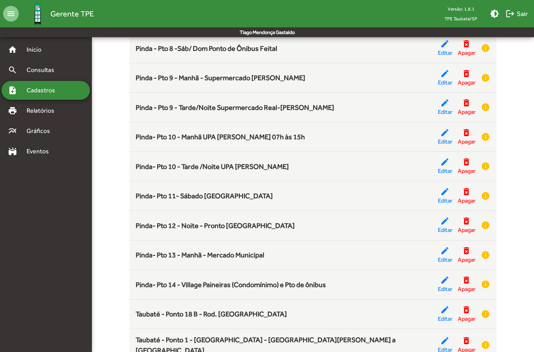
click at [447, 279] on mat-icon "edit" at bounding box center [444, 279] width 9 height 9
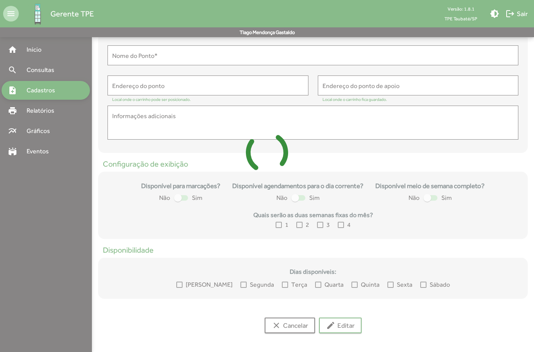
type input "**********"
type textarea "**********"
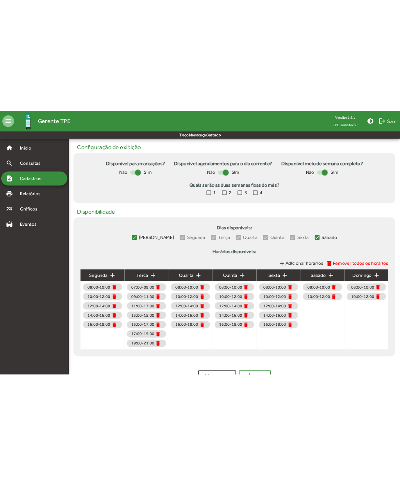
scroll to position [117, 0]
